Goal: Transaction & Acquisition: Purchase product/service

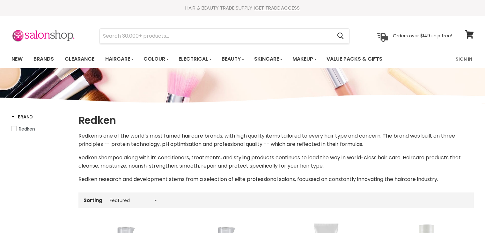
select select "manual"
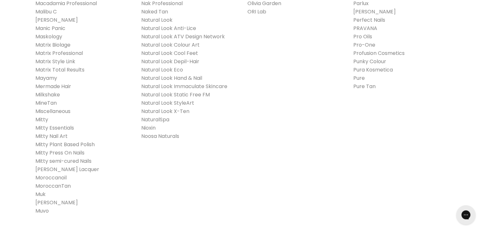
scroll to position [765, 0]
click at [57, 175] on link "Moroccanoil" at bounding box center [50, 175] width 31 height 7
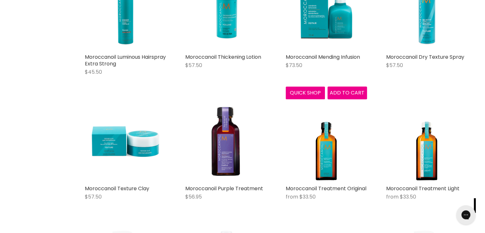
scroll to position [382, 0]
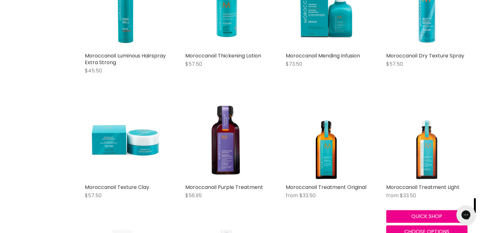
click at [420, 146] on img "Main content" at bounding box center [426, 139] width 64 height 81
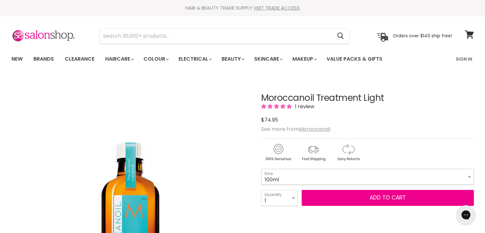
drag, startPoint x: 0, startPoint y: 0, endPoint x: 470, endPoint y: 173, distance: 501.3
click at [470, 173] on select "100ml 200ml 25ml" at bounding box center [367, 177] width 213 height 16
click at [261, 169] on select "100ml 200ml 25ml" at bounding box center [367, 177] width 213 height 16
drag, startPoint x: 467, startPoint y: 174, endPoint x: 446, endPoint y: 177, distance: 21.2
click at [467, 174] on select "100ml 200ml 25ml" at bounding box center [367, 177] width 213 height 16
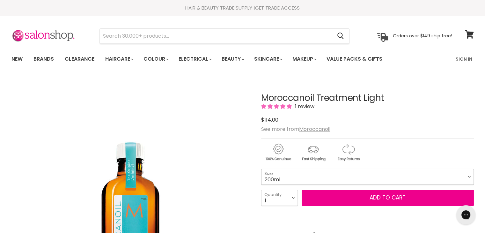
select select "100ml"
click at [261, 169] on select "100ml 200ml 25ml" at bounding box center [367, 177] width 213 height 16
